Goal: Task Accomplishment & Management: Use online tool/utility

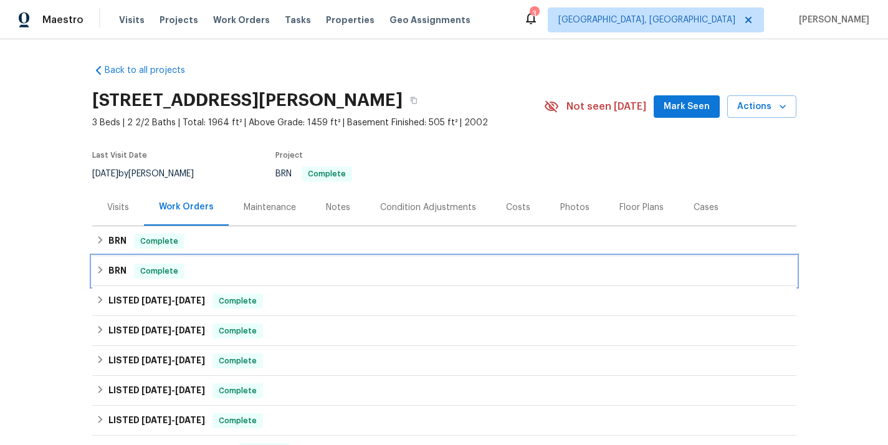
click at [239, 264] on div "BRN Complete" at bounding box center [444, 271] width 697 height 15
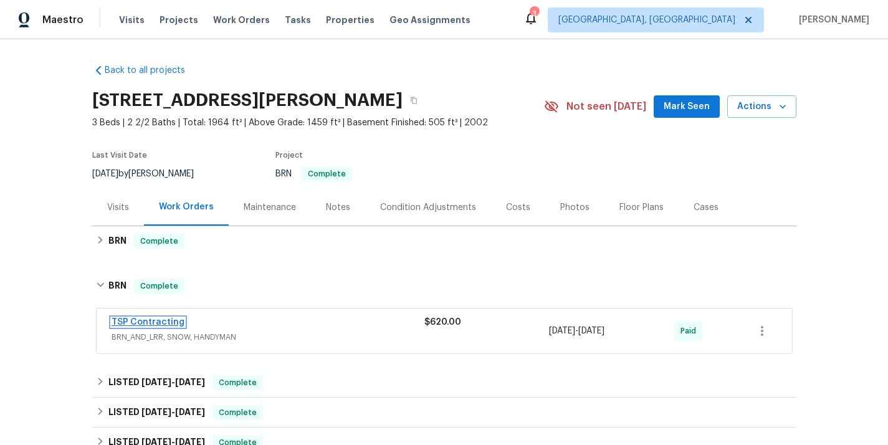
click at [156, 320] on link "TSP Contracting" at bounding box center [148, 322] width 73 height 9
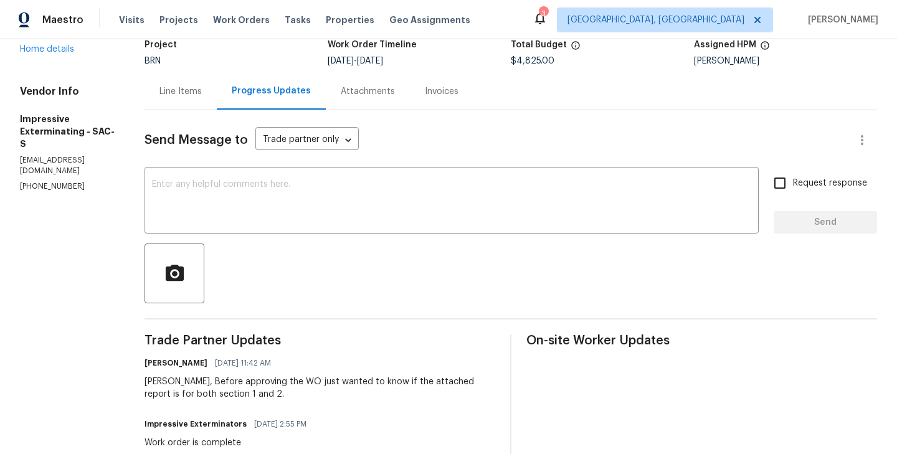
scroll to position [91, 0]
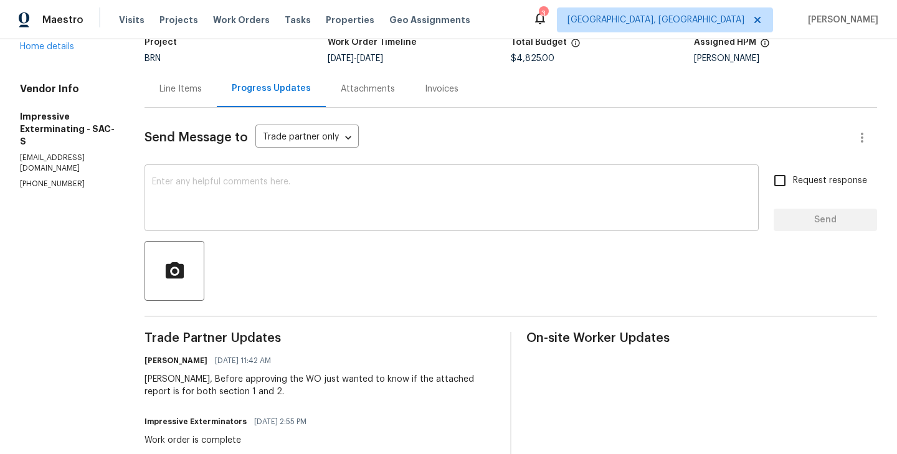
click at [277, 204] on textarea at bounding box center [452, 200] width 600 height 44
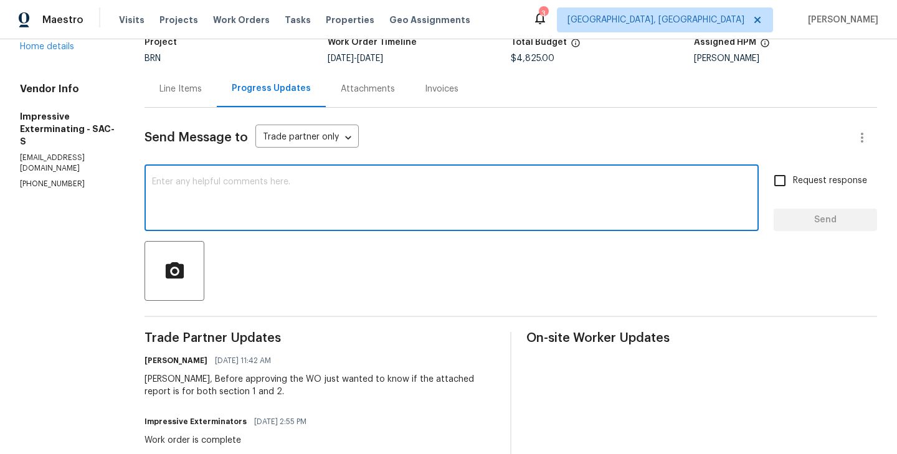
paste textarea "The HOA has requested that we submit an Architectural Application for approval."
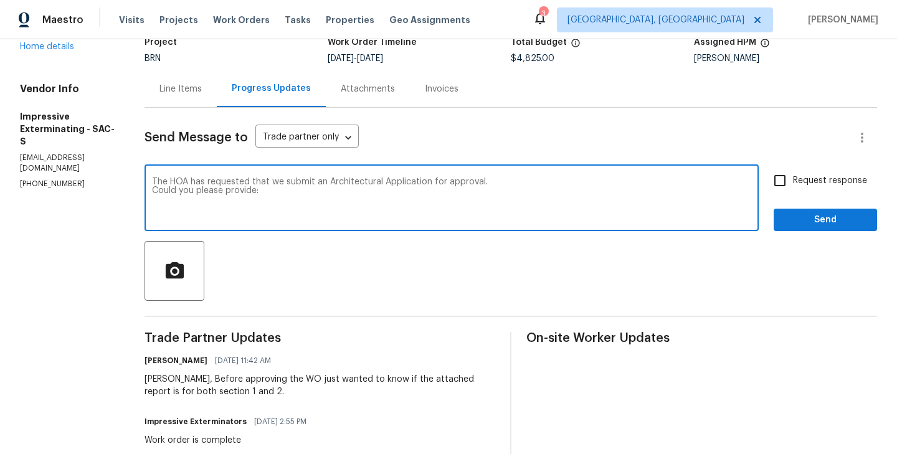
paste textarea "License and proof of insurance Materials and paint samples (or details of the p…"
click at [164, 199] on textarea "The HOA has requested that we submit an Architectural Application for approval.…" at bounding box center [452, 200] width 600 height 44
click at [272, 191] on textarea "The HOA has requested that we submit an Architectural Application for approval.…" at bounding box center [452, 200] width 600 height 44
type textarea "The HOA has requested that we submit an Architectural Application for approval.…"
click at [784, 182] on input "Request response" at bounding box center [780, 181] width 26 height 26
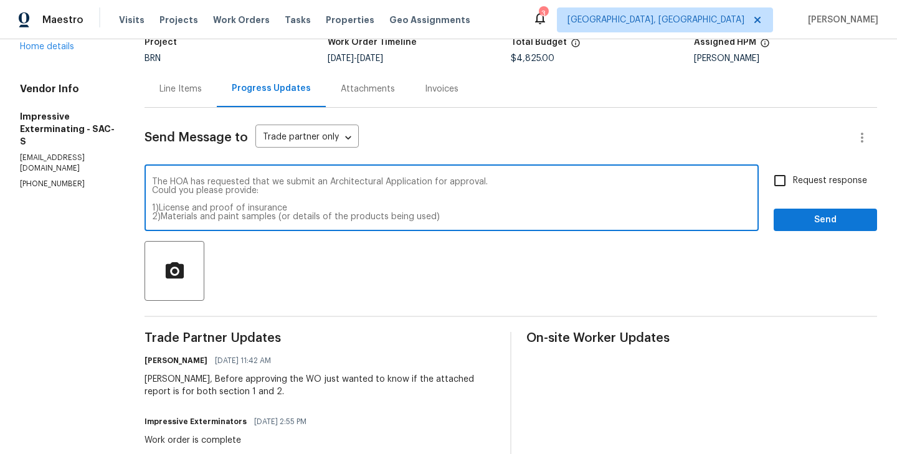
checkbox input "true"
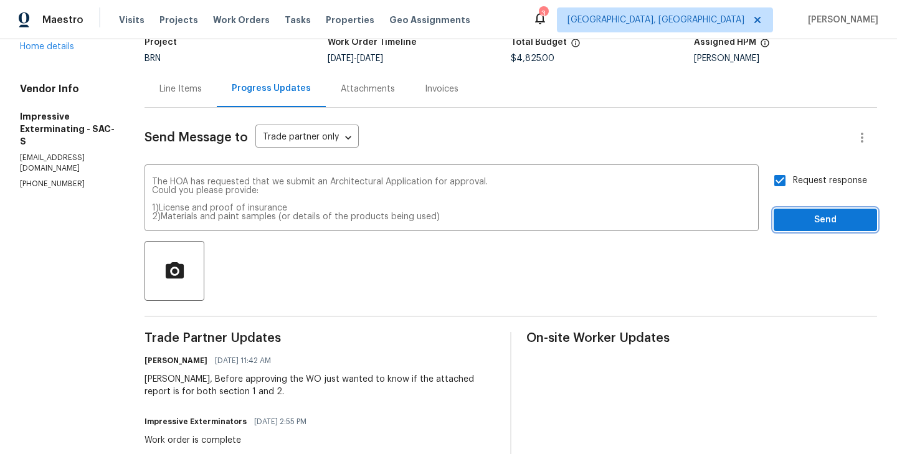
click at [830, 220] on span "Send" at bounding box center [826, 221] width 84 height 16
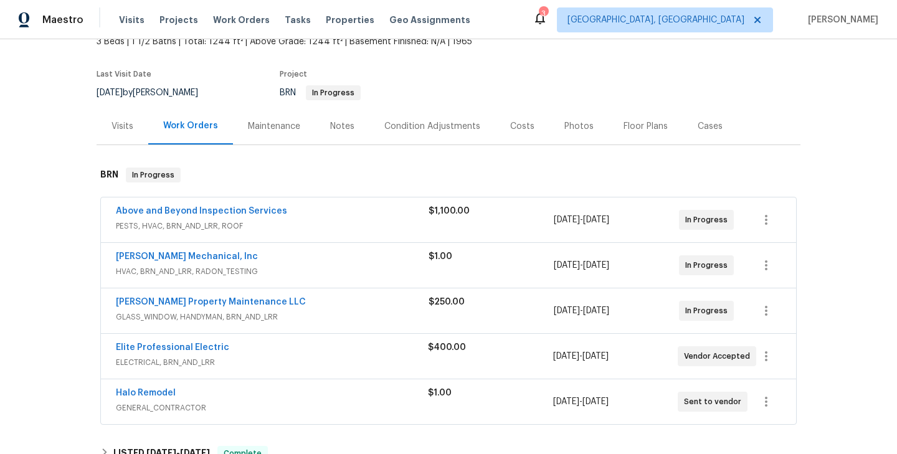
scroll to position [89, 0]
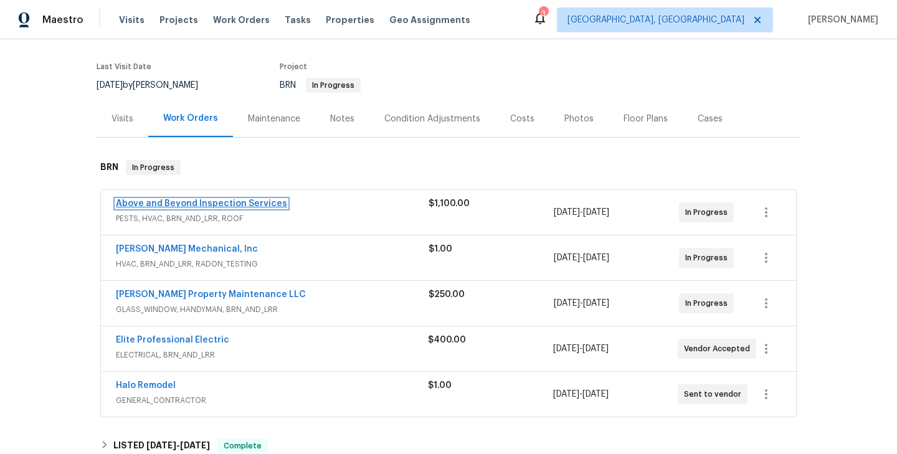
click at [203, 203] on link "Above and Beyond Inspection Services" at bounding box center [201, 203] width 171 height 9
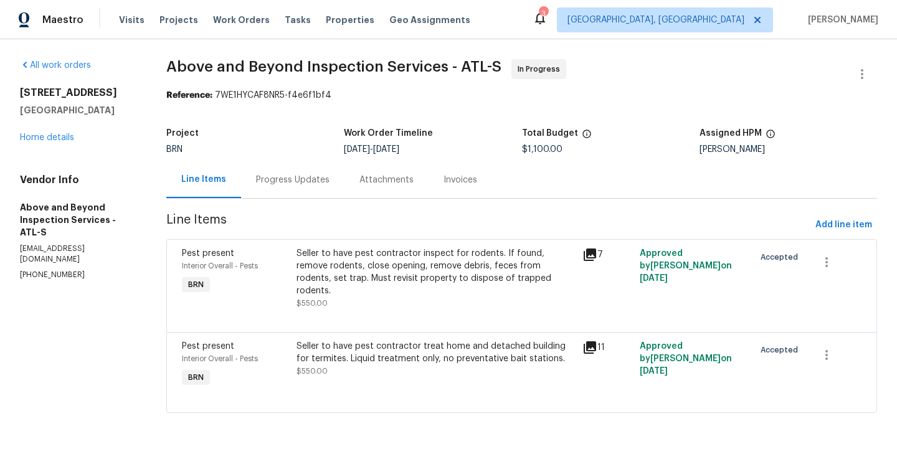
click at [325, 195] on div "Progress Updates" at bounding box center [292, 179] width 103 height 37
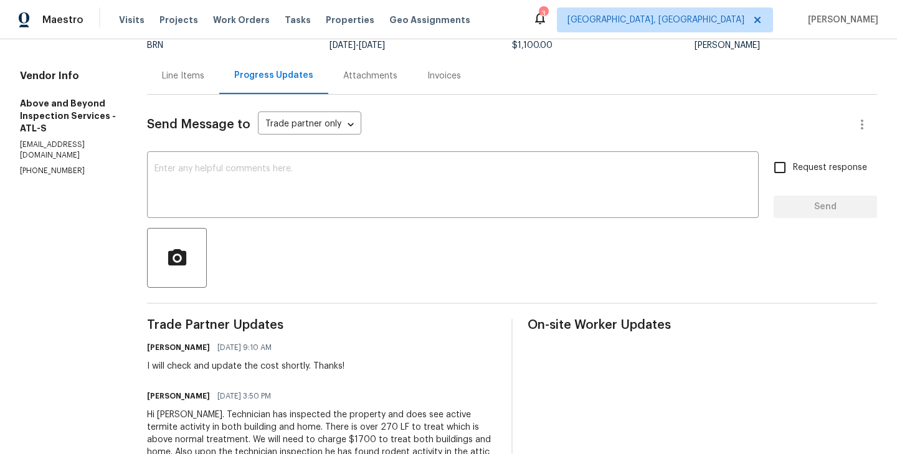
scroll to position [42, 0]
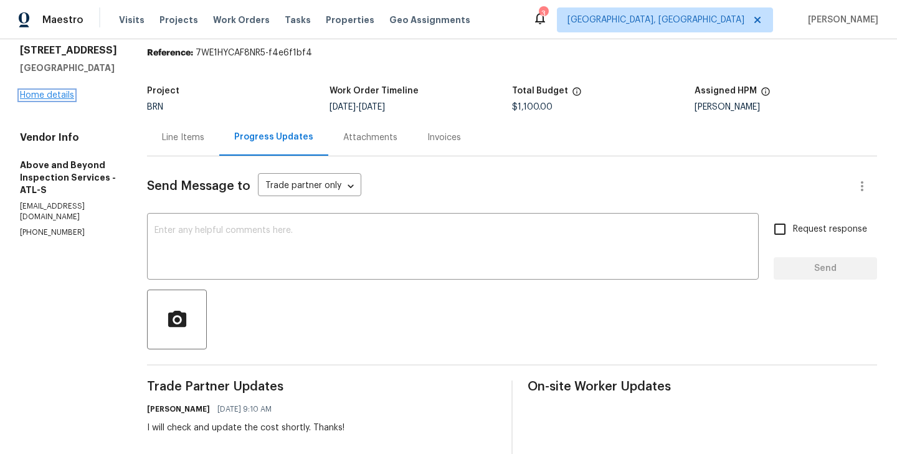
click at [50, 92] on link "Home details" at bounding box center [47, 95] width 54 height 9
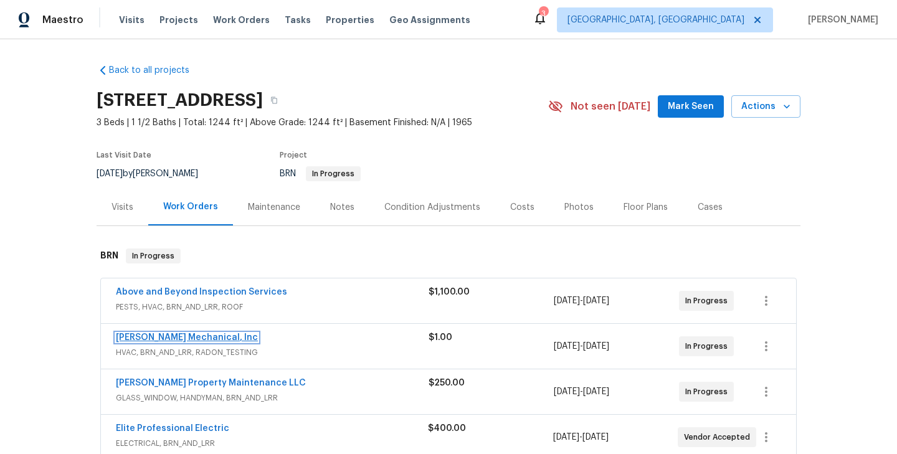
click at [176, 340] on link "JH Martin Mechanical, Inc" at bounding box center [187, 337] width 142 height 9
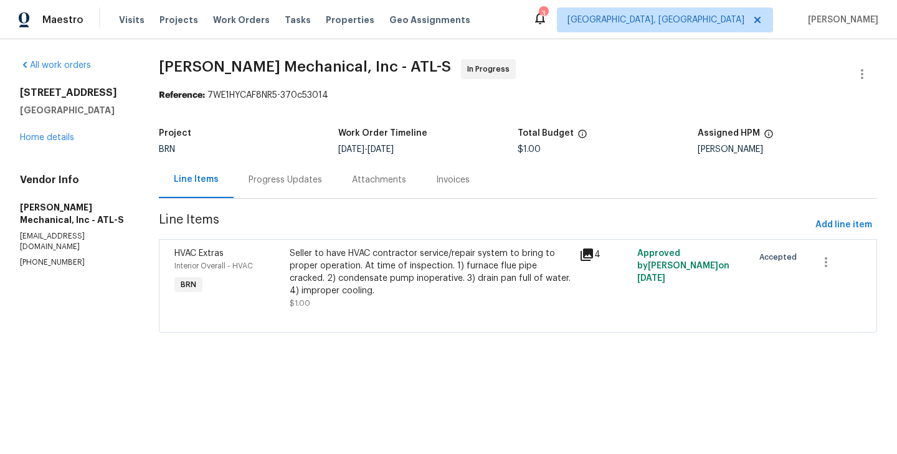
click at [313, 178] on div "Progress Updates" at bounding box center [286, 180] width 74 height 12
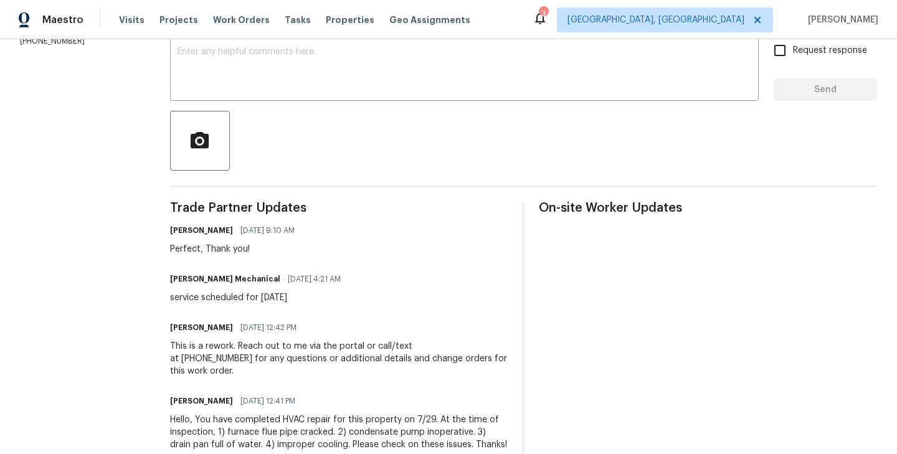
scroll to position [221, 0]
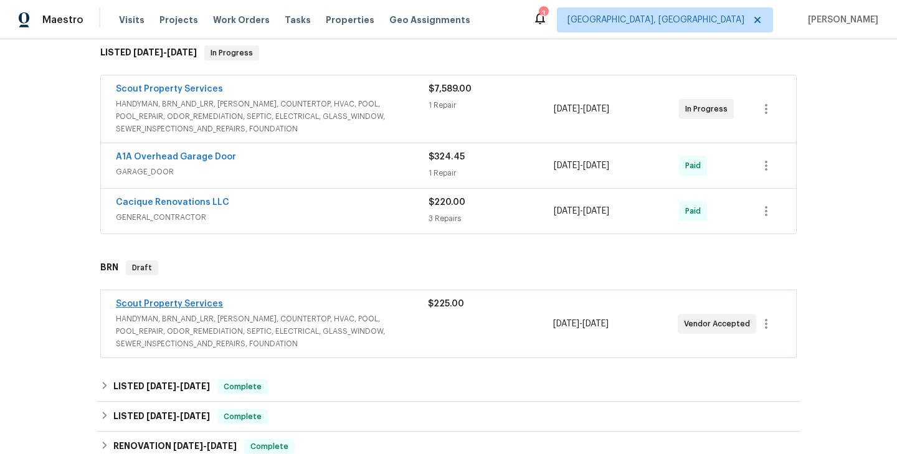
scroll to position [310, 0]
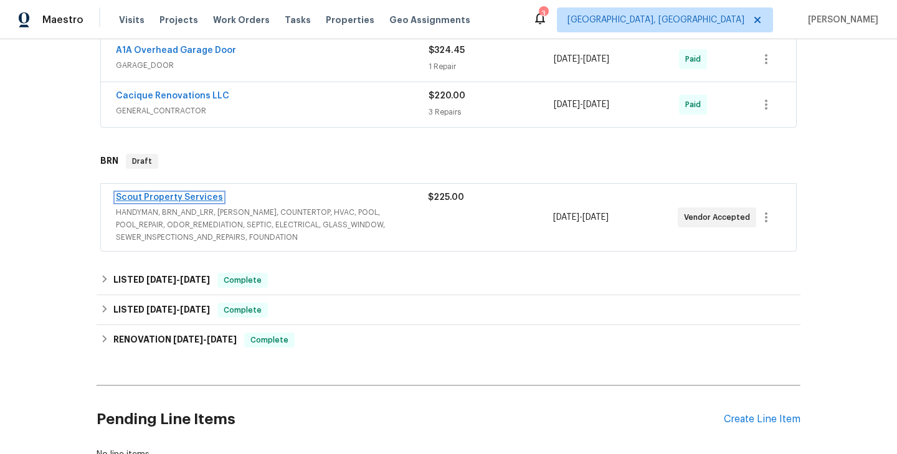
click at [186, 199] on link "Scout Property Services" at bounding box center [169, 197] width 107 height 9
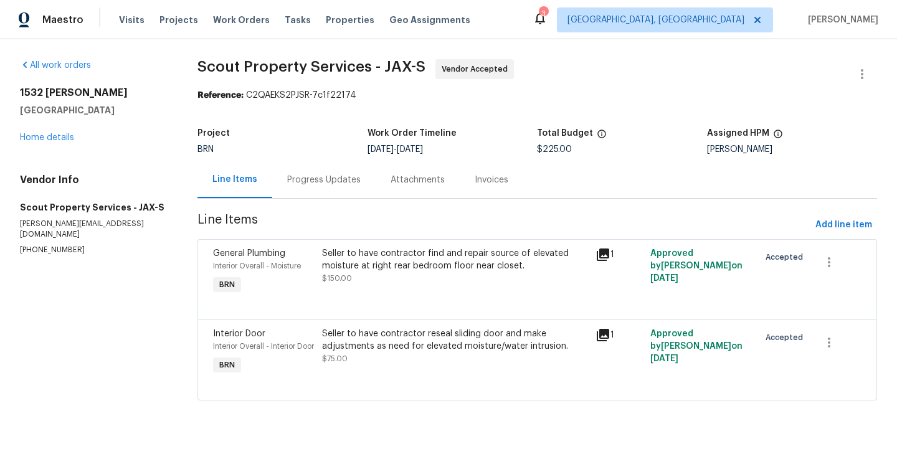
click at [328, 188] on div "Progress Updates" at bounding box center [323, 179] width 103 height 37
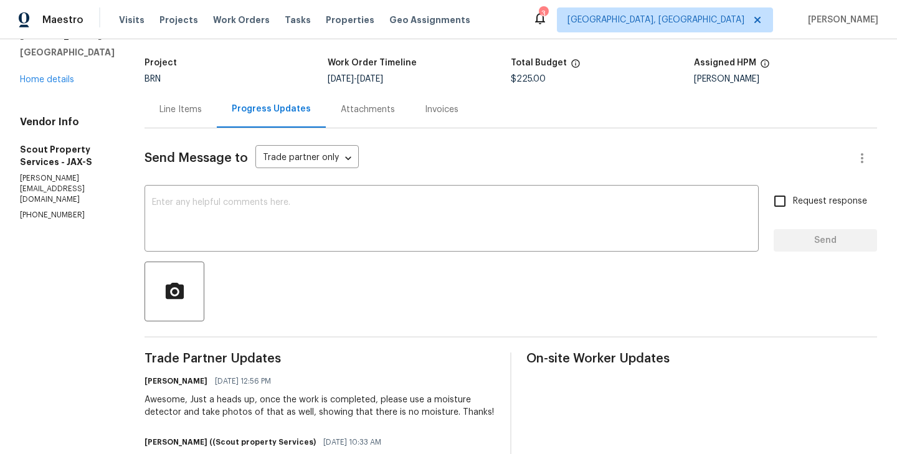
scroll to position [17, 0]
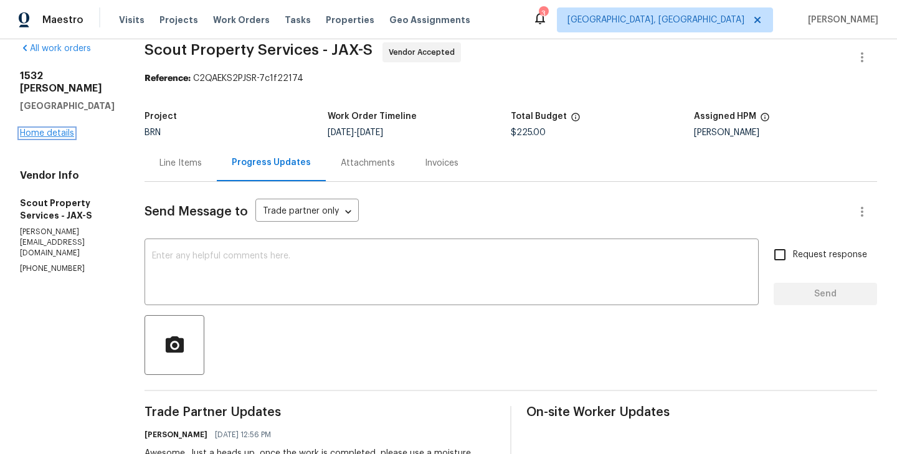
click at [69, 129] on link "Home details" at bounding box center [47, 133] width 54 height 9
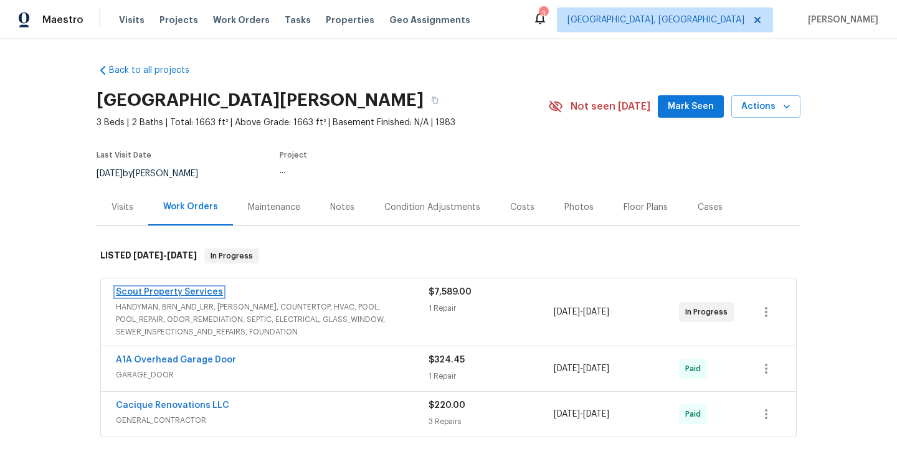
click at [194, 294] on link "Scout Property Services" at bounding box center [169, 292] width 107 height 9
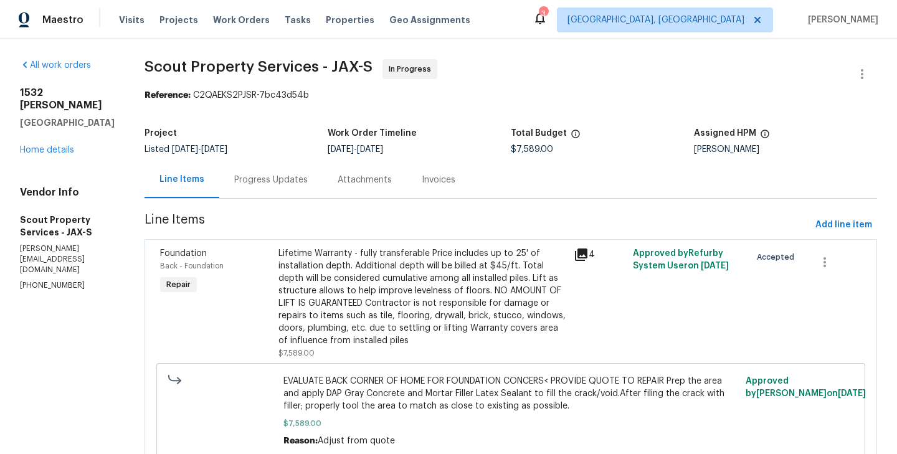
click at [55, 156] on div "1532 Derringer Rd Jacksonville, FL 32225 Home details" at bounding box center [67, 122] width 95 height 70
click at [59, 155] on link "Home details" at bounding box center [47, 150] width 54 height 9
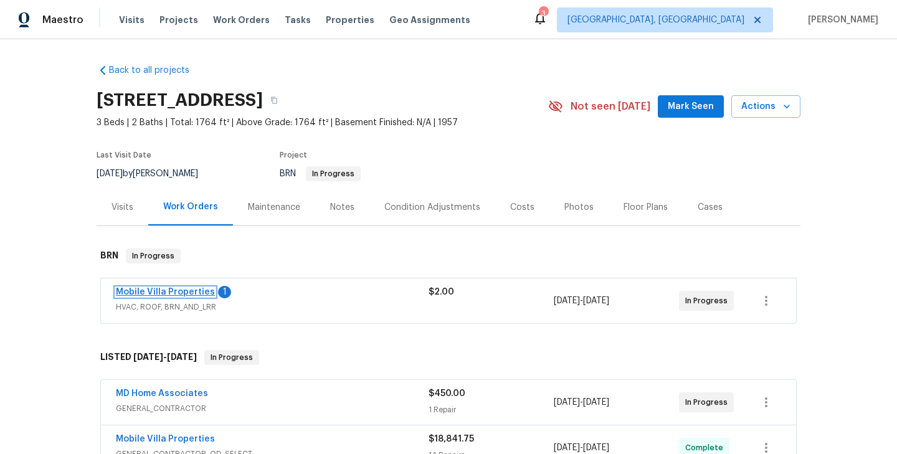
click at [178, 290] on link "Mobile Villa Properties" at bounding box center [165, 292] width 99 height 9
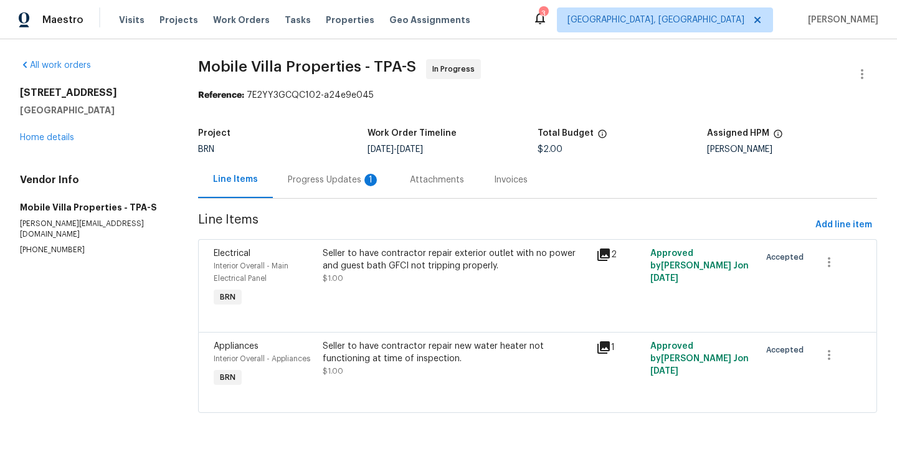
click at [352, 193] on div "Progress Updates 1" at bounding box center [334, 179] width 122 height 37
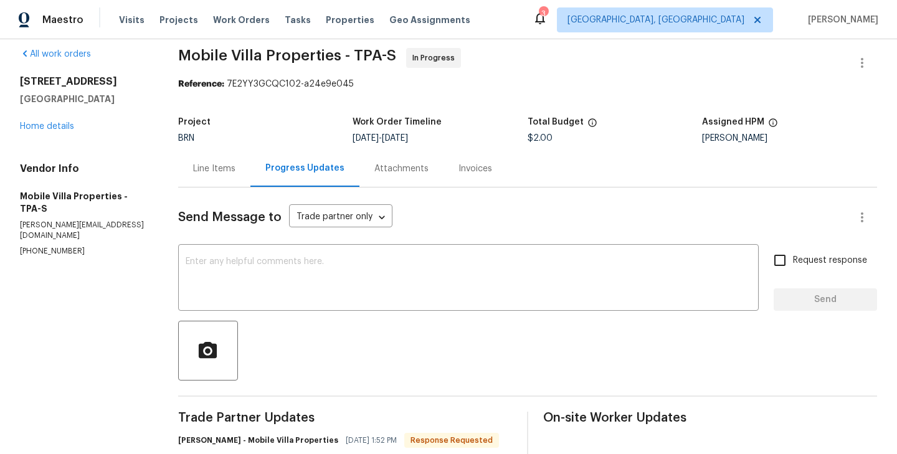
scroll to position [131, 0]
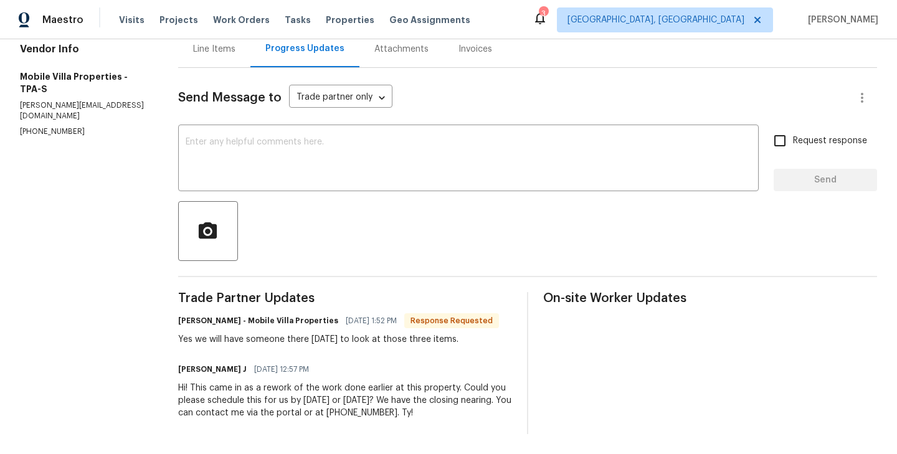
click at [219, 52] on div "Line Items" at bounding box center [214, 49] width 42 height 12
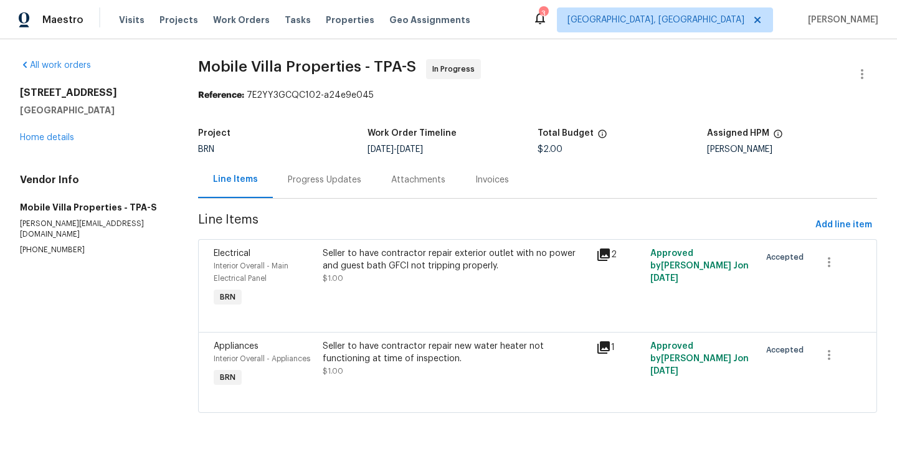
click at [328, 201] on section "Mobile Villa Properties - TPA-S In Progress Reference: 7E2YY3GCQC102-a24e9e045 …" at bounding box center [537, 243] width 679 height 369
click at [328, 178] on div "Progress Updates" at bounding box center [325, 180] width 74 height 12
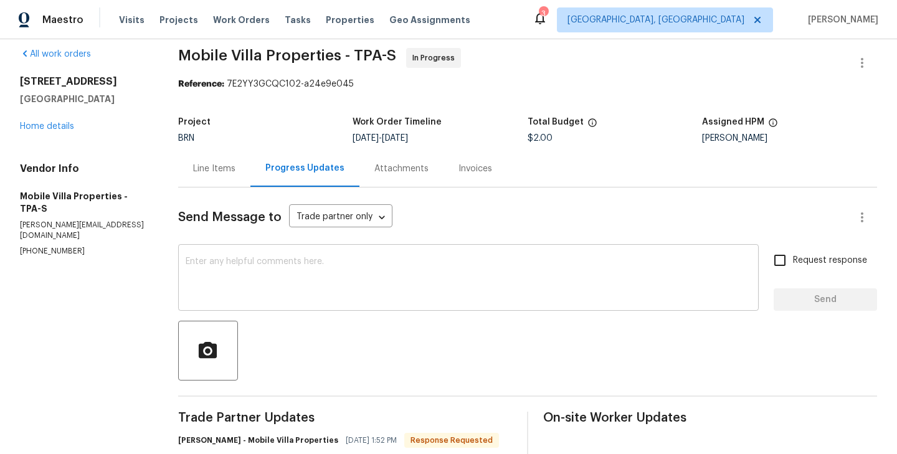
scroll to position [131, 0]
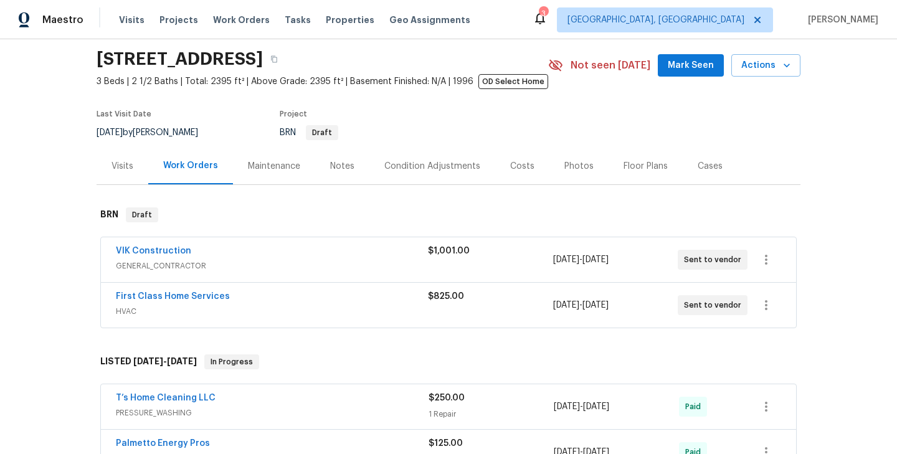
scroll to position [97, 0]
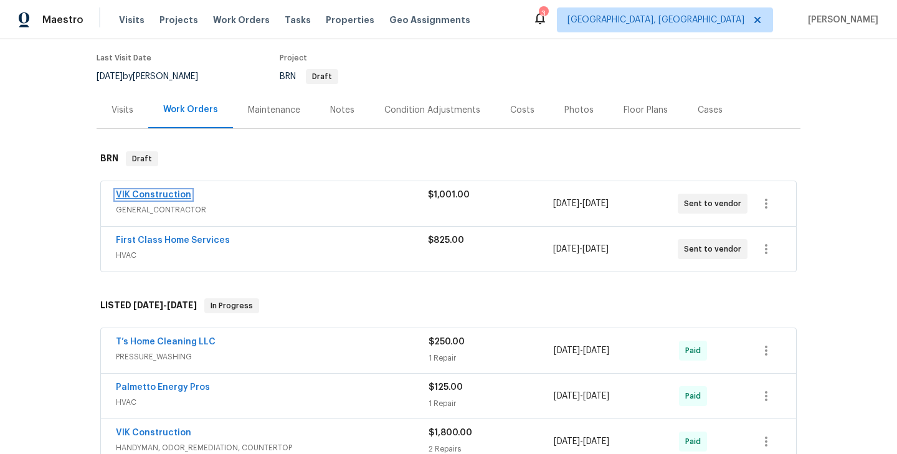
click at [171, 193] on link "VIK Construction" at bounding box center [153, 195] width 75 height 9
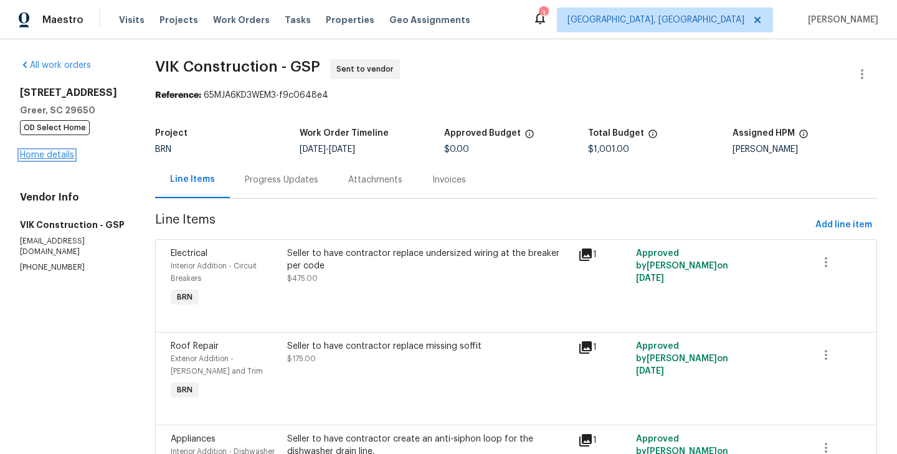
click at [62, 155] on link "Home details" at bounding box center [47, 155] width 54 height 9
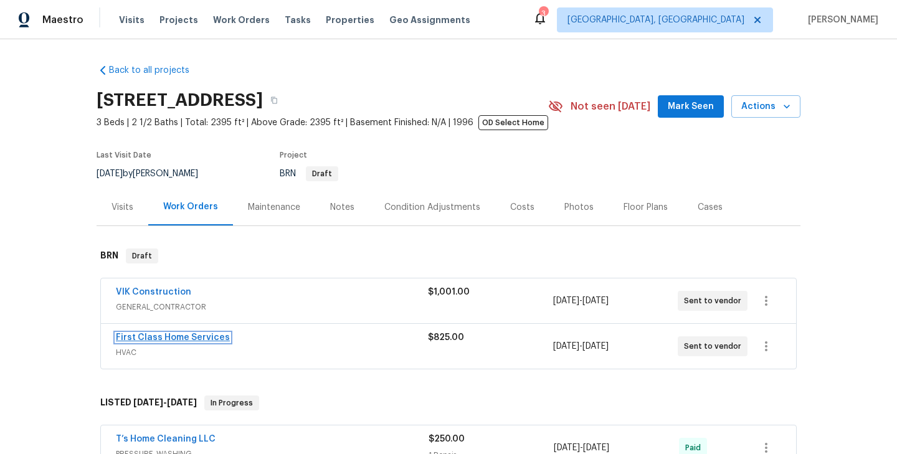
click at [198, 340] on link "First Class Home Services" at bounding box center [173, 337] width 114 height 9
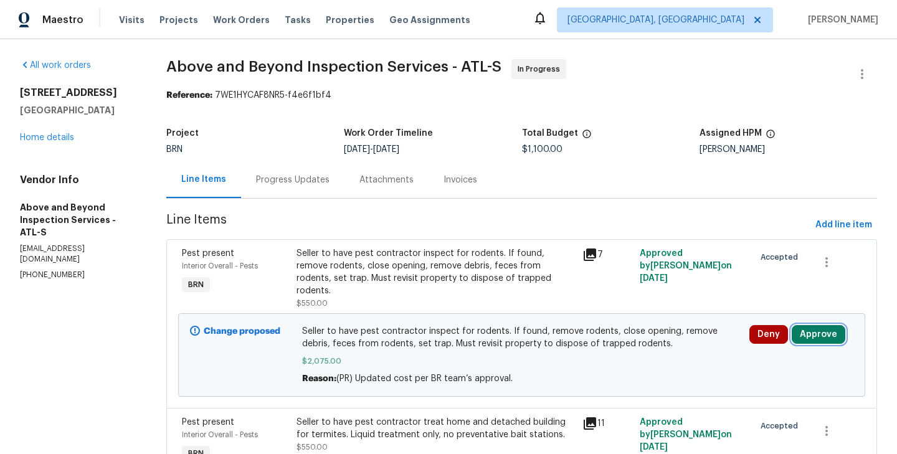
click at [830, 337] on button "Approve" at bounding box center [819, 334] width 54 height 19
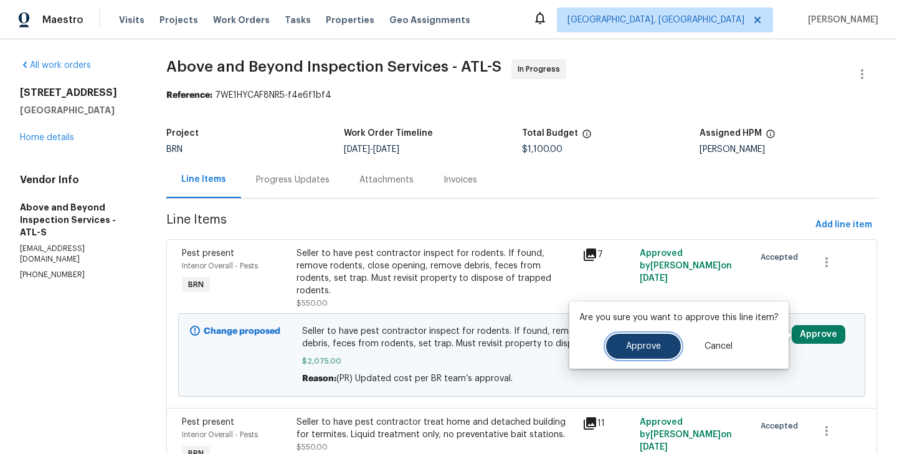
click at [634, 337] on button "Approve" at bounding box center [643, 346] width 75 height 25
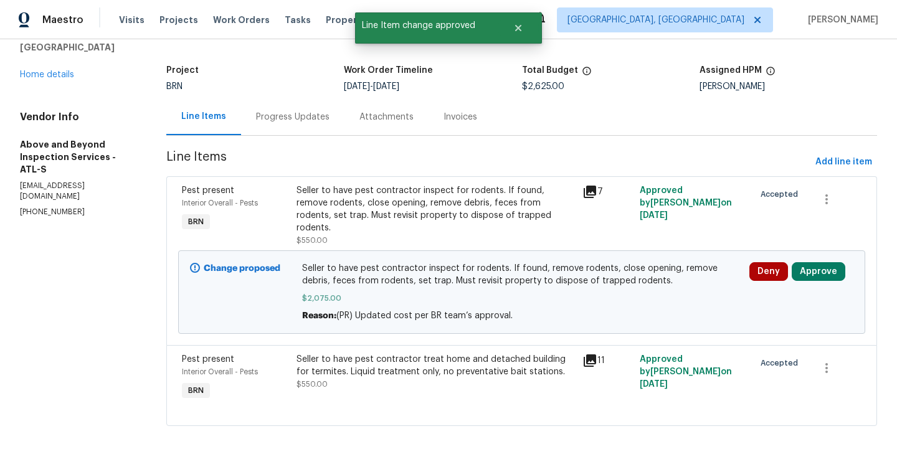
scroll to position [59, 0]
